Goal: Check status: Check status

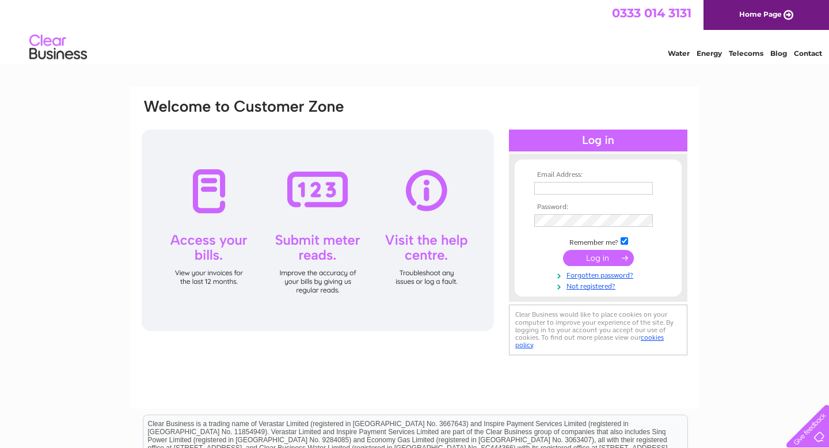
type input "annie@yardcafe.co.uk"
click at [578, 257] on input "submit" at bounding box center [598, 258] width 71 height 16
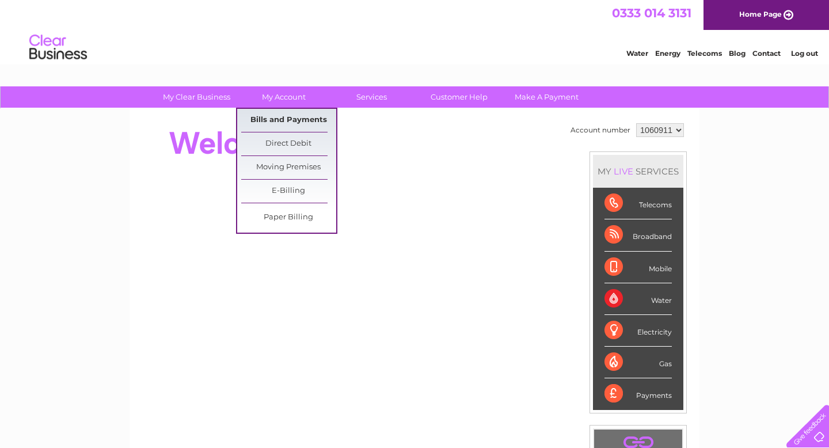
click at [251, 119] on link "Bills and Payments" at bounding box center [288, 120] width 95 height 23
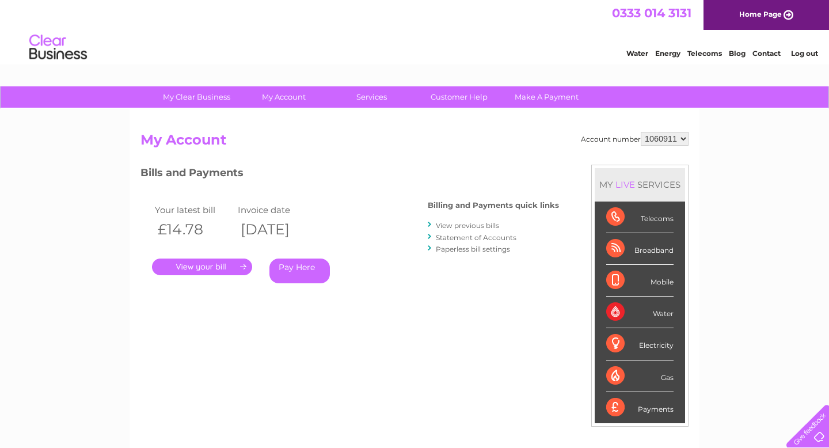
click at [195, 269] on link "." at bounding box center [202, 266] width 100 height 17
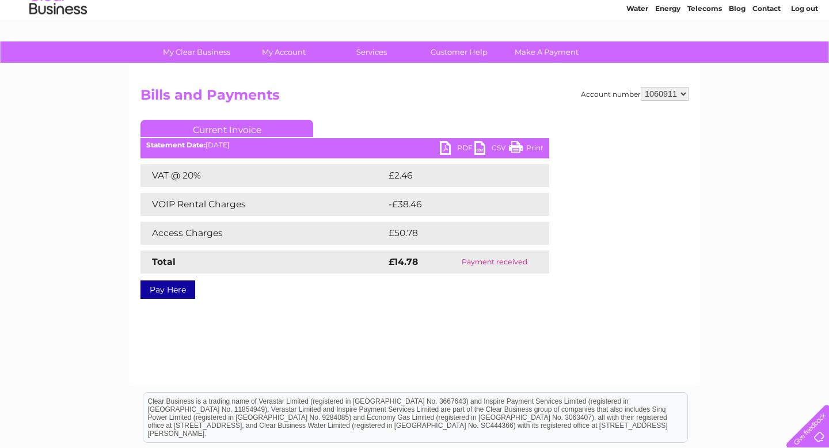
scroll to position [43, 0]
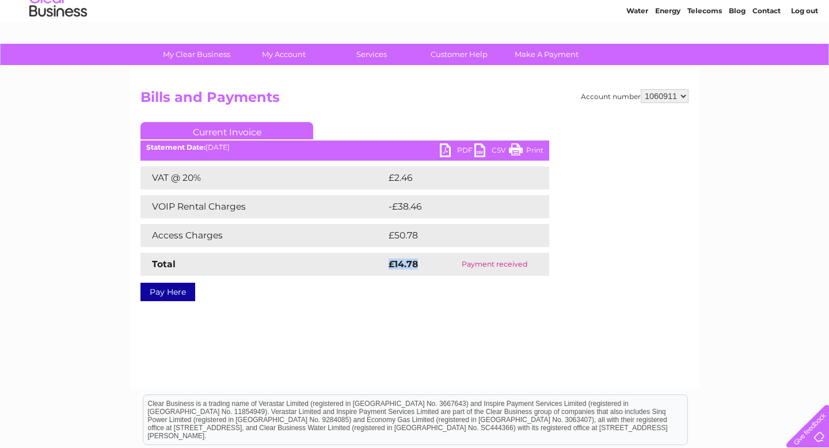
drag, startPoint x: 422, startPoint y: 268, endPoint x: 371, endPoint y: 265, distance: 50.7
click at [371, 265] on tr "Total £14.78 Payment received" at bounding box center [344, 264] width 409 height 23
copy tr "£14.78"
click at [458, 150] on link "PDF" at bounding box center [457, 151] width 35 height 17
